Goal: Task Accomplishment & Management: Manage account settings

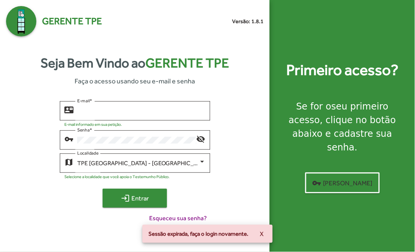
type input "**********"
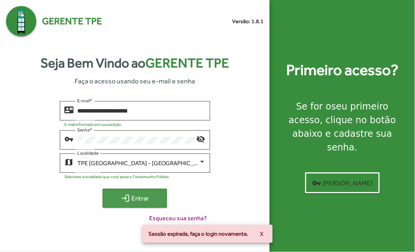
click at [120, 194] on span "login Entrar" at bounding box center [134, 198] width 51 height 14
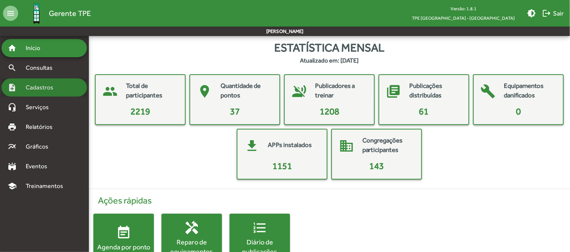
click at [52, 88] on span "Cadastros" at bounding box center [42, 87] width 42 height 9
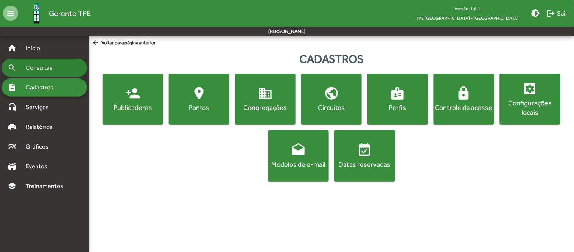
click at [55, 64] on span "Consultas" at bounding box center [41, 67] width 41 height 9
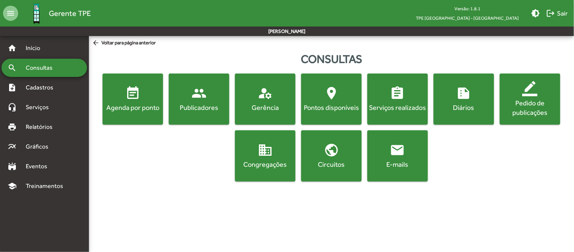
click at [208, 109] on div "Publicadores" at bounding box center [199, 107] width 58 height 9
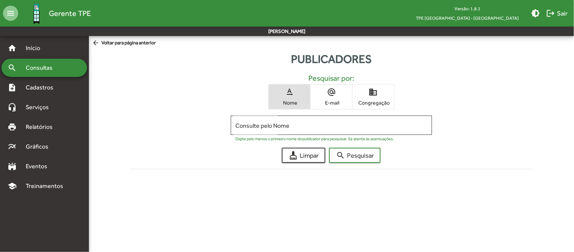
click at [366, 93] on span "domain Congregação" at bounding box center [374, 96] width 42 height 25
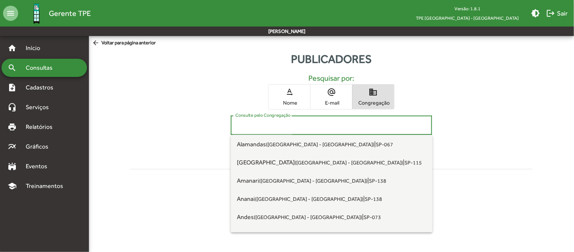
click at [261, 122] on input "Consulte pelo Congregação" at bounding box center [331, 125] width 192 height 7
type input "*"
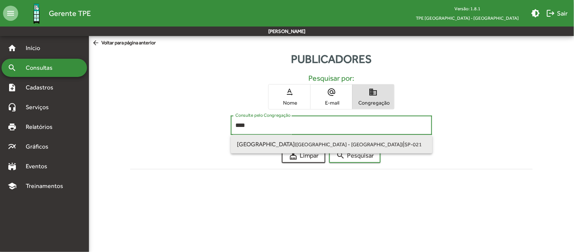
click at [248, 142] on span "[GEOGRAPHIC_DATA] ([GEOGRAPHIC_DATA] - [GEOGRAPHIC_DATA])" at bounding box center [320, 143] width 166 height 7
type input "**********"
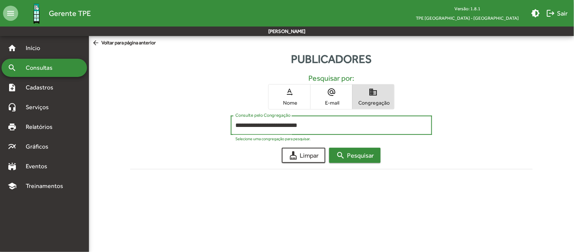
click at [363, 157] on span "search Pesquisar" at bounding box center [355, 155] width 38 height 14
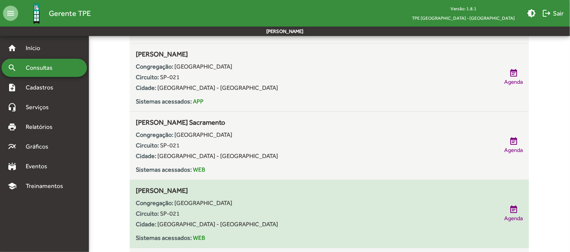
scroll to position [1402, 0]
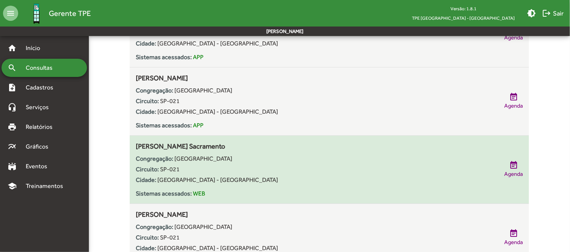
click at [230, 168] on div "Circuito: SP-021" at bounding box center [316, 169] width 361 height 9
click at [342, 164] on div "Congregação: Savoy City Circuito: SP-021 Cidade: [GEOGRAPHIC_DATA] - [GEOGRAPHI…" at bounding box center [316, 174] width 361 height 47
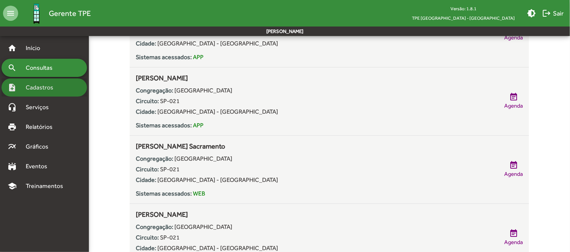
click at [60, 90] on span "Cadastros" at bounding box center [42, 87] width 42 height 9
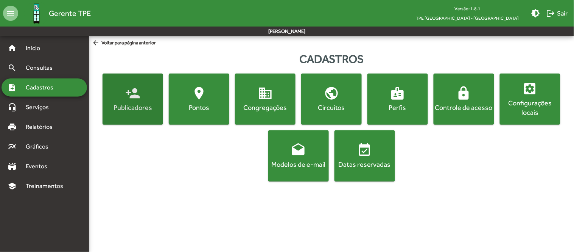
click at [118, 103] on div "Publicadores" at bounding box center [133, 107] width 58 height 9
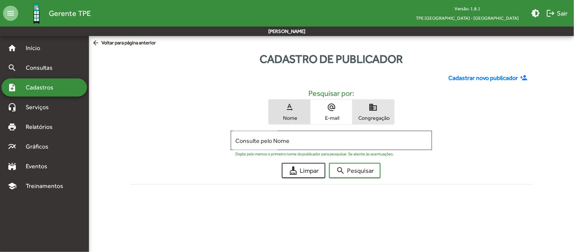
click at [372, 113] on span "domain Congregação" at bounding box center [374, 111] width 42 height 25
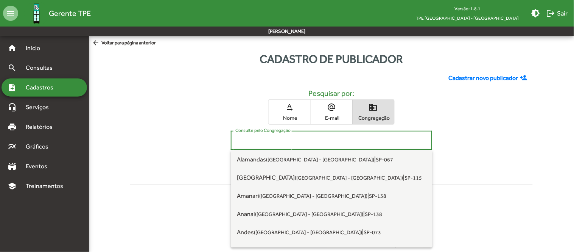
click at [280, 143] on input "Consulte pelo Congregação" at bounding box center [331, 140] width 192 height 7
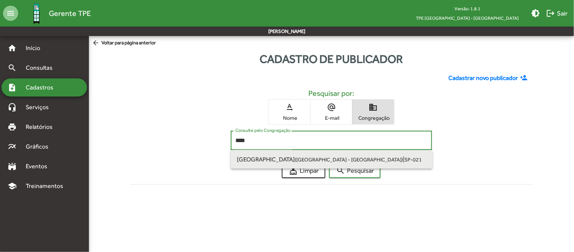
click at [295, 158] on small "([GEOGRAPHIC_DATA] - [GEOGRAPHIC_DATA])" at bounding box center [349, 159] width 108 height 6
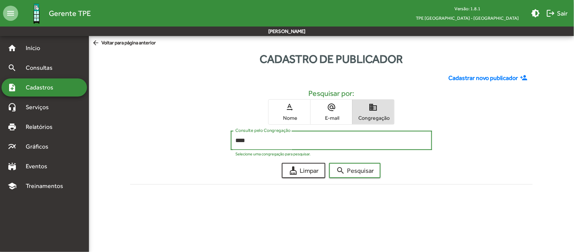
type input "**********"
click at [358, 168] on span "search Pesquisar" at bounding box center [355, 170] width 38 height 14
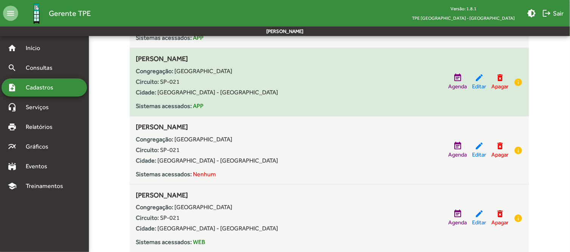
scroll to position [897, 0]
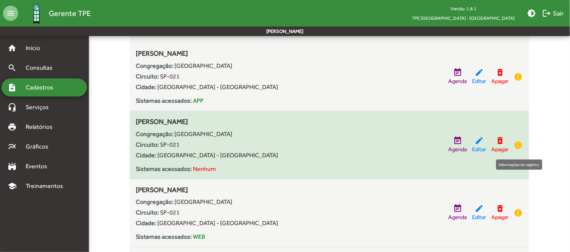
click at [516, 143] on mat-icon "info" at bounding box center [518, 144] width 9 height 9
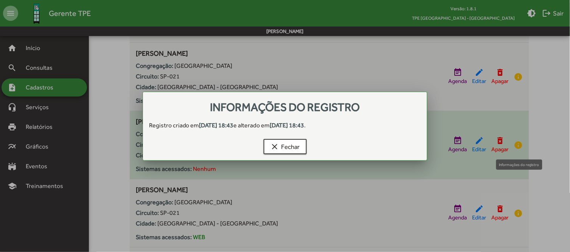
scroll to position [0, 0]
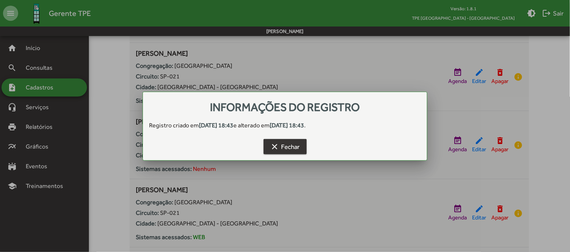
click at [286, 149] on span "clear Fechar" at bounding box center [285, 147] width 30 height 14
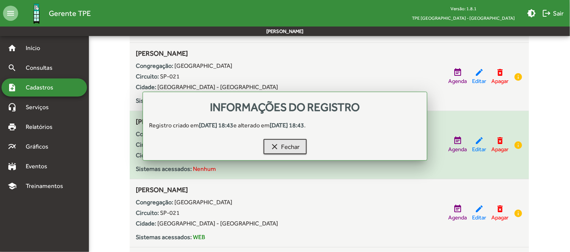
scroll to position [897, 0]
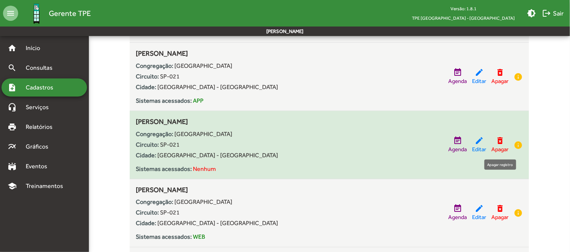
click at [501, 141] on mat-icon "delete_forever" at bounding box center [500, 140] width 9 height 9
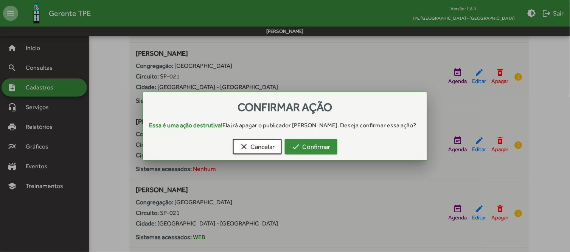
click at [316, 152] on span "check Confirmar" at bounding box center [311, 147] width 39 height 14
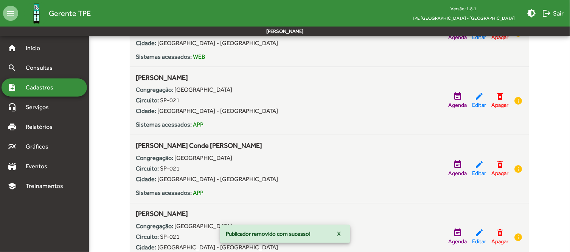
scroll to position [1121, 0]
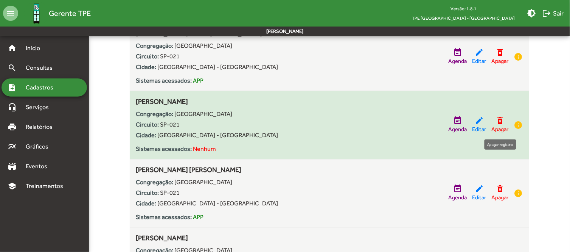
click at [501, 119] on mat-icon "delete_forever" at bounding box center [500, 120] width 9 height 9
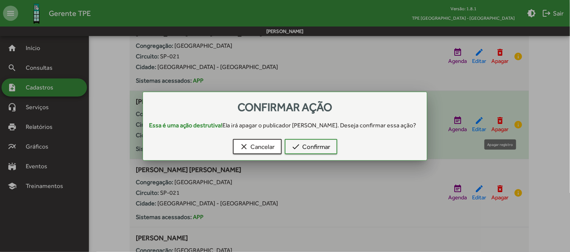
scroll to position [0, 0]
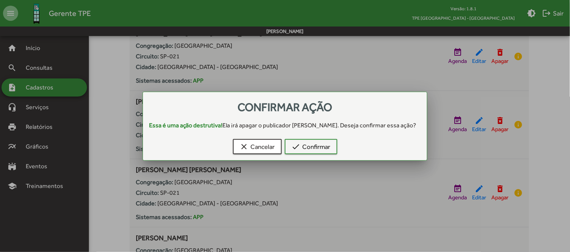
click at [477, 118] on div at bounding box center [285, 126] width 570 height 252
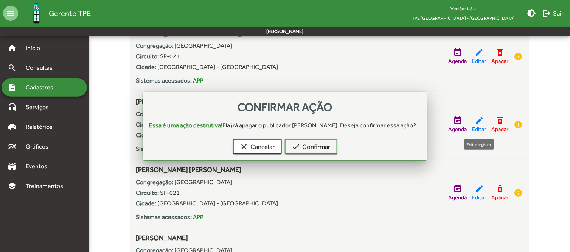
scroll to position [1121, 0]
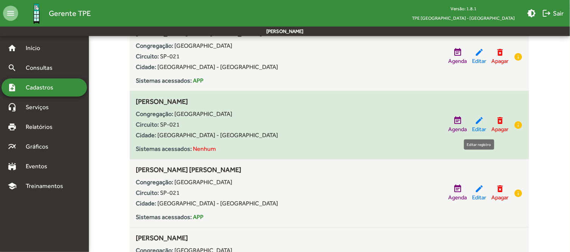
click at [477, 121] on mat-icon "edit" at bounding box center [479, 120] width 9 height 9
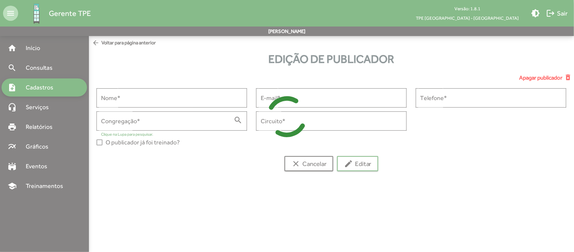
type input "**********"
type input "******"
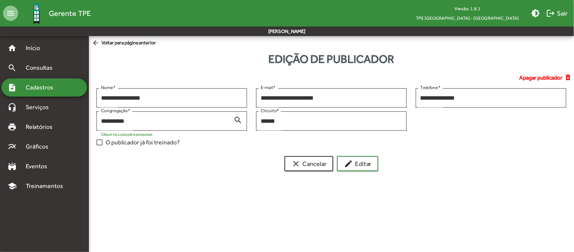
click at [516, 75] on mat-icon "delete_forever" at bounding box center [568, 77] width 9 height 8
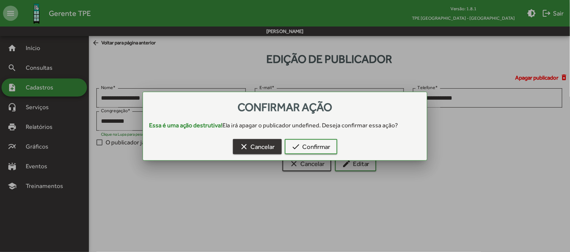
click at [251, 143] on span "clear Cancelar" at bounding box center [257, 147] width 35 height 14
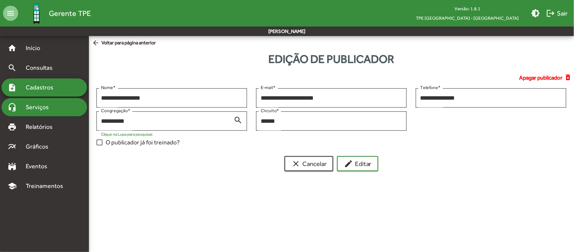
click at [36, 104] on span "Serviços" at bounding box center [40, 107] width 38 height 9
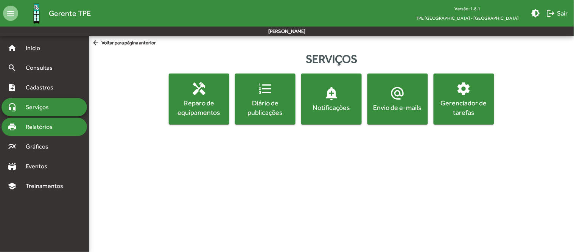
click at [37, 123] on span "Relatórios" at bounding box center [41, 126] width 41 height 9
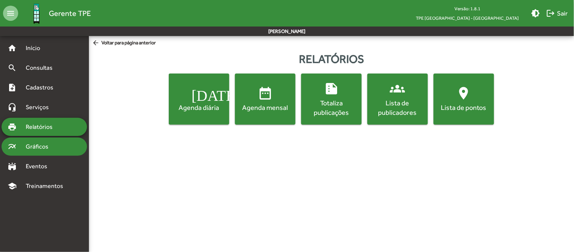
click at [31, 143] on span "Gráficos" at bounding box center [39, 146] width 37 height 9
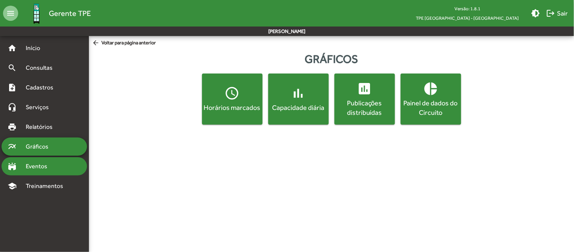
click at [35, 164] on span "Eventos" at bounding box center [39, 166] width 36 height 9
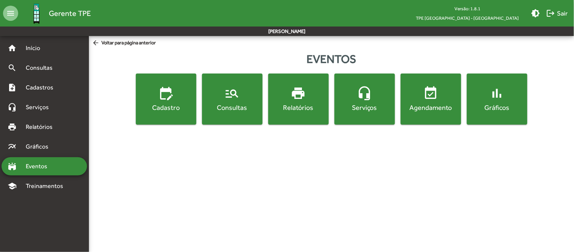
click at [179, 104] on div "Cadastro" at bounding box center [166, 107] width 58 height 9
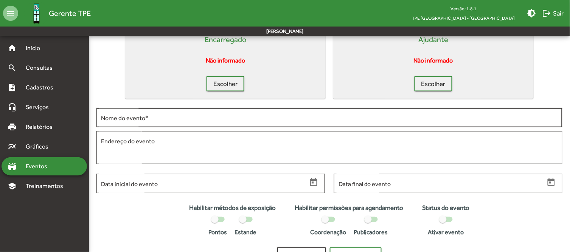
scroll to position [73, 0]
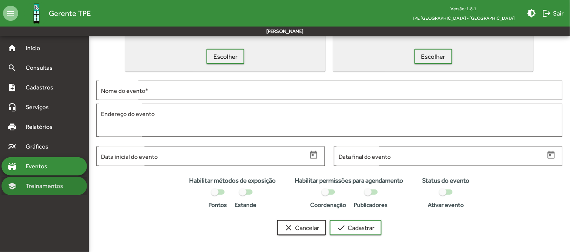
click at [31, 181] on span "Treinamentos" at bounding box center [46, 185] width 51 height 9
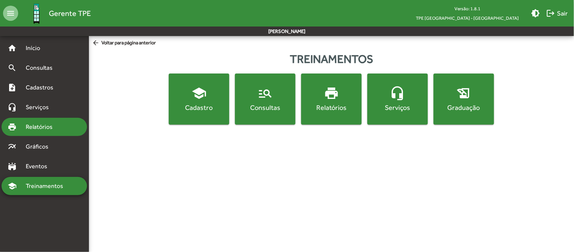
click at [42, 126] on span "Relatórios" at bounding box center [41, 126] width 41 height 9
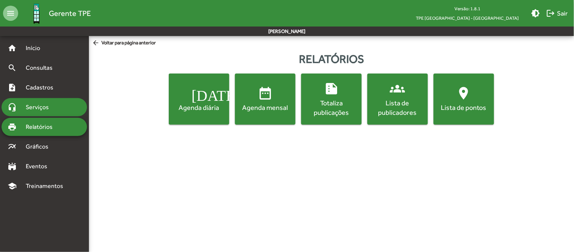
click at [46, 107] on span "Serviços" at bounding box center [40, 107] width 38 height 9
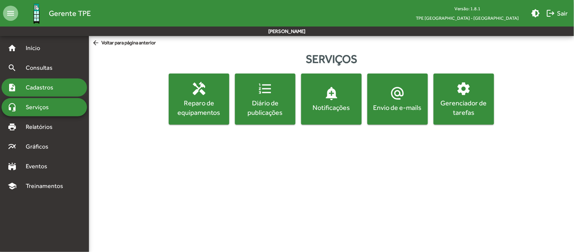
click at [50, 84] on span "Cadastros" at bounding box center [42, 87] width 42 height 9
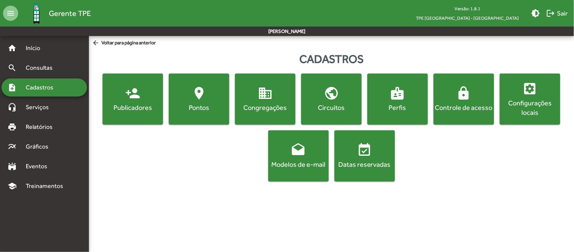
click at [454, 99] on span "lock Controle de acesso" at bounding box center [464, 99] width 58 height 26
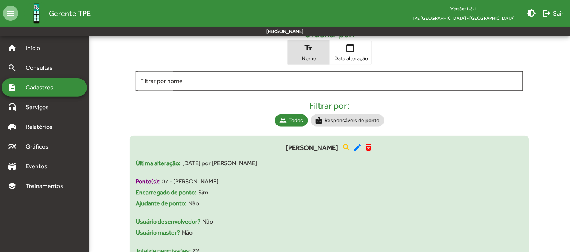
scroll to position [112, 0]
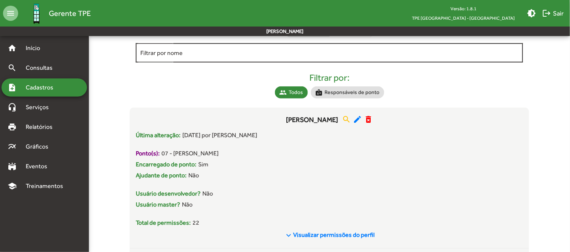
click at [207, 51] on input "Filtrar por nome" at bounding box center [329, 53] width 378 height 7
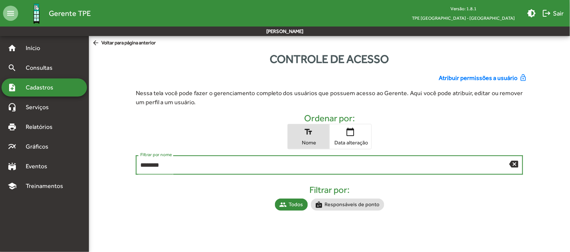
scroll to position [0, 0]
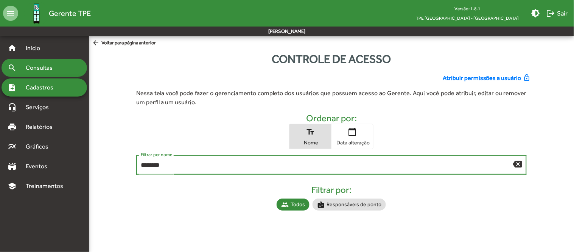
type input "********"
click at [31, 71] on span "Consultas" at bounding box center [41, 67] width 41 height 9
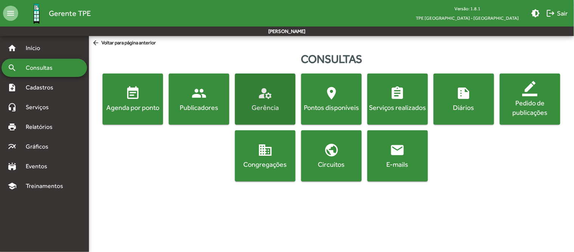
click at [258, 97] on mat-icon "manage_accounts" at bounding box center [265, 93] width 15 height 15
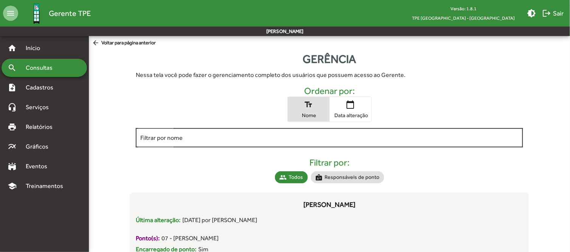
click at [184, 135] on input "Filtrar por nome" at bounding box center [329, 137] width 378 height 7
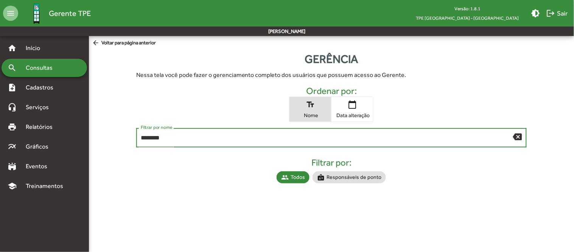
type input "********"
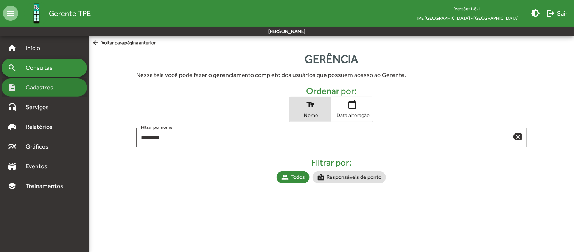
click at [51, 86] on span "Cadastros" at bounding box center [42, 87] width 42 height 9
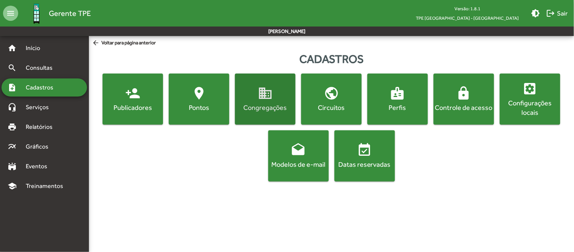
click at [262, 98] on mat-icon "domain" at bounding box center [265, 93] width 15 height 15
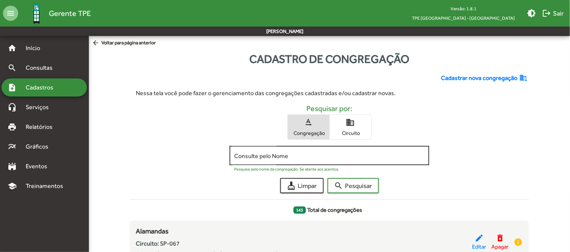
click at [286, 154] on input "Consulte pelo Nome" at bounding box center [329, 155] width 191 height 7
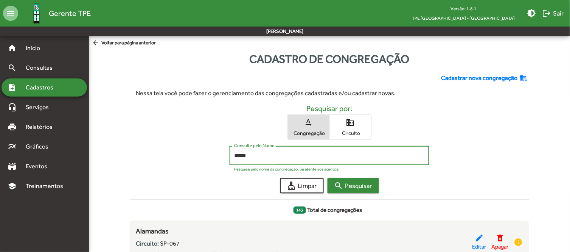
type input "*****"
click at [368, 186] on span "search Pesquisar" at bounding box center [353, 186] width 38 height 14
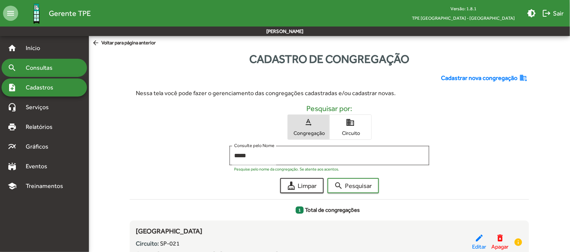
click at [42, 64] on span "Consultas" at bounding box center [41, 67] width 41 height 9
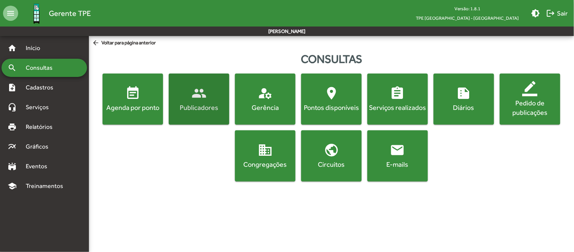
click at [207, 105] on div "Publicadores" at bounding box center [199, 107] width 58 height 9
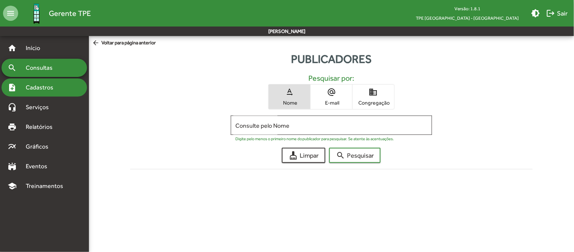
click at [46, 89] on span "Cadastros" at bounding box center [42, 87] width 42 height 9
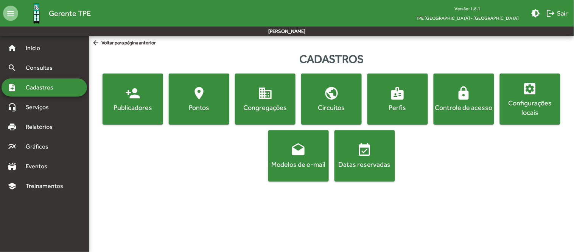
click at [271, 112] on div "Congregações" at bounding box center [265, 107] width 58 height 9
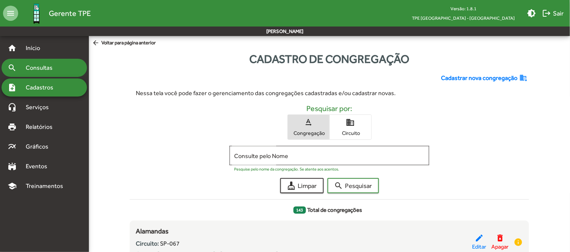
click at [36, 62] on div "search Consultas" at bounding box center [45, 68] width 86 height 18
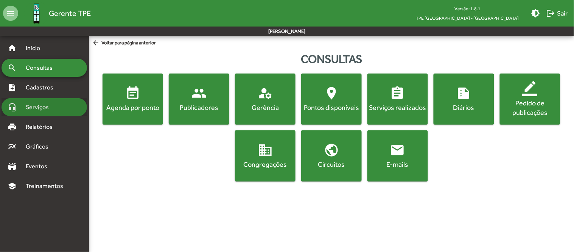
click at [37, 108] on span "Serviços" at bounding box center [40, 107] width 38 height 9
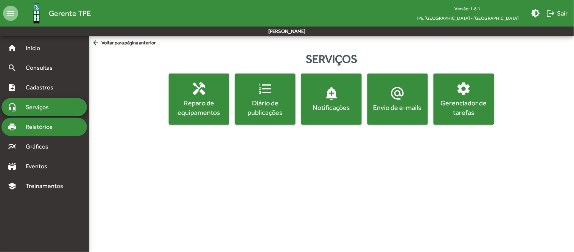
click at [32, 126] on span "Relatórios" at bounding box center [41, 126] width 41 height 9
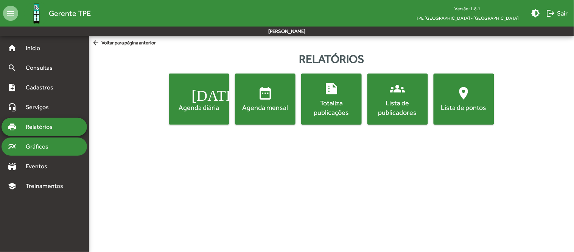
click at [29, 152] on div "multiline_chart Gráficos" at bounding box center [45, 146] width 86 height 18
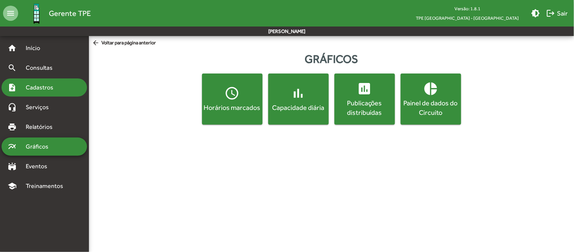
click at [44, 83] on span "Cadastros" at bounding box center [42, 87] width 42 height 9
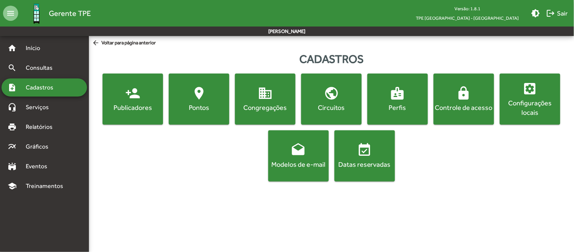
click at [127, 99] on mat-icon "person_add" at bounding box center [132, 93] width 15 height 15
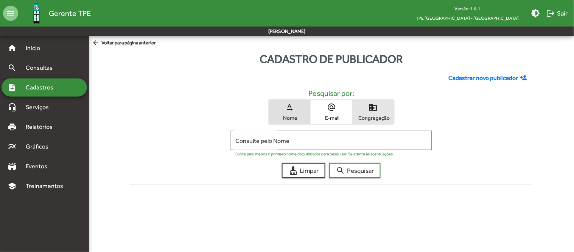
click at [376, 104] on mat-icon "domain" at bounding box center [373, 107] width 9 height 9
click at [271, 141] on input "Consulte pelo Congregação" at bounding box center [331, 140] width 192 height 7
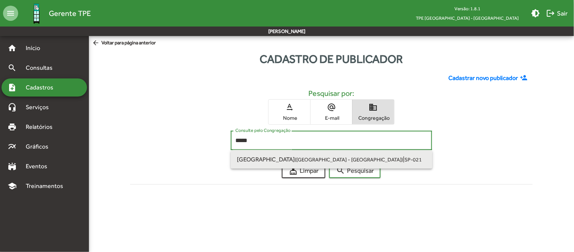
click at [248, 162] on span "[GEOGRAPHIC_DATA] ([GEOGRAPHIC_DATA] - [GEOGRAPHIC_DATA])" at bounding box center [320, 158] width 166 height 7
type input "**********"
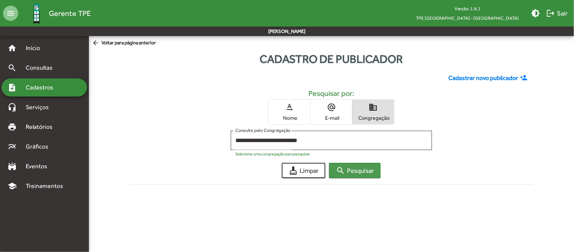
click at [354, 167] on span "search Pesquisar" at bounding box center [355, 170] width 38 height 14
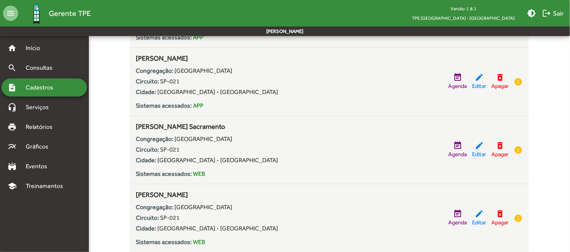
scroll to position [1348, 0]
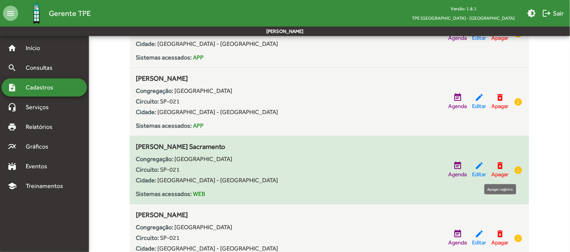
click at [504, 169] on mat-icon "delete_forever" at bounding box center [500, 165] width 9 height 9
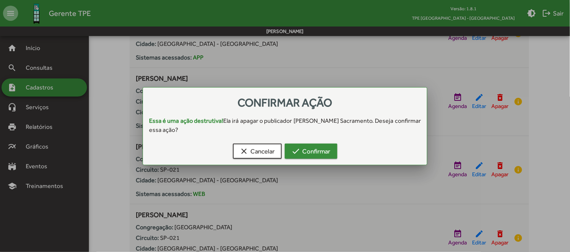
click at [311, 147] on span "check Confirmar" at bounding box center [311, 151] width 39 height 14
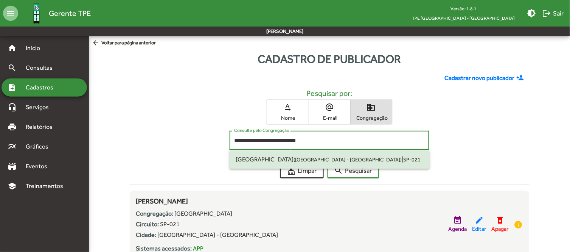
drag, startPoint x: 312, startPoint y: 138, endPoint x: 201, endPoint y: 123, distance: 112.3
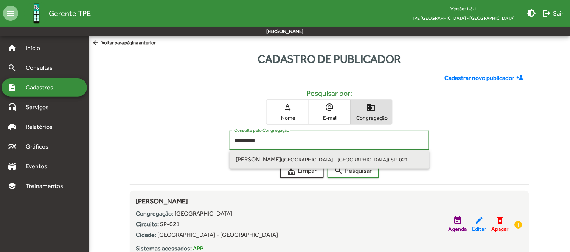
click at [248, 154] on span "[PERSON_NAME] ([GEOGRAPHIC_DATA] - [GEOGRAPHIC_DATA]) | SP-021" at bounding box center [330, 159] width 188 height 18
type input "**********"
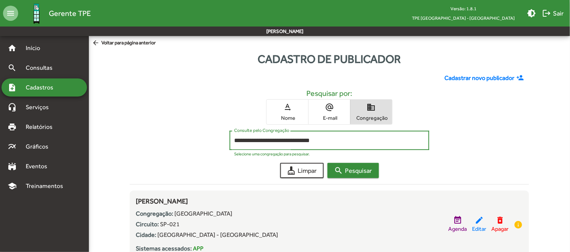
click at [337, 168] on mat-icon "search" at bounding box center [338, 170] width 9 height 9
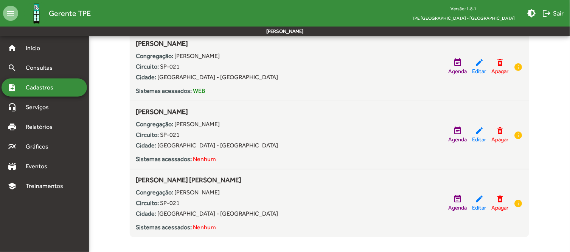
scroll to position [780, 0]
